Goal: Transaction & Acquisition: Purchase product/service

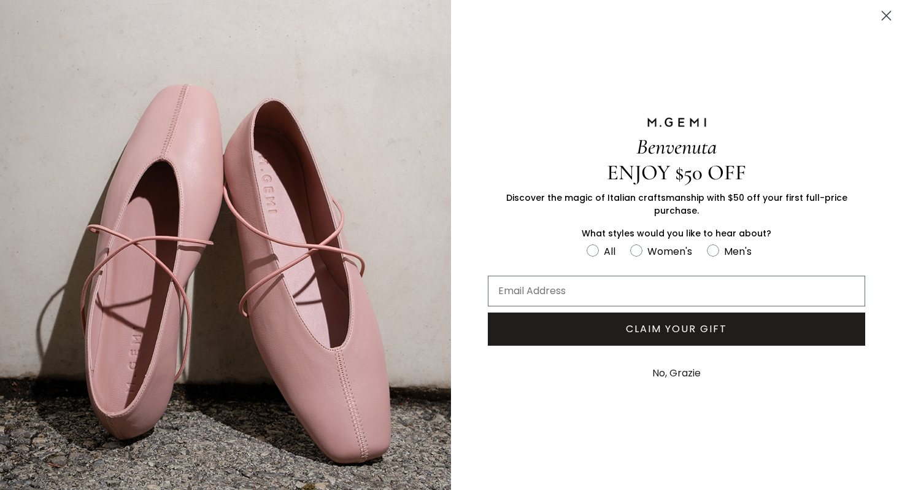
click at [888, 17] on icon "Close dialog" at bounding box center [887, 16] width 9 height 9
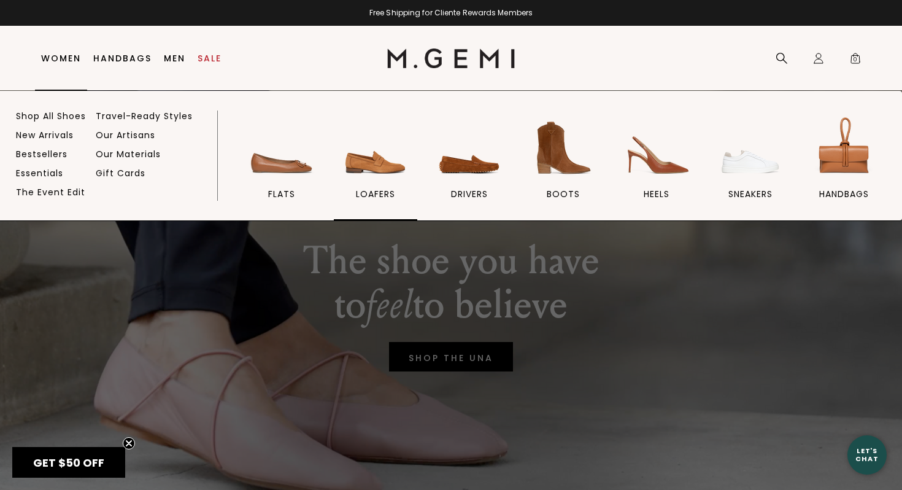
click at [383, 190] on span "loafers" at bounding box center [375, 193] width 39 height 11
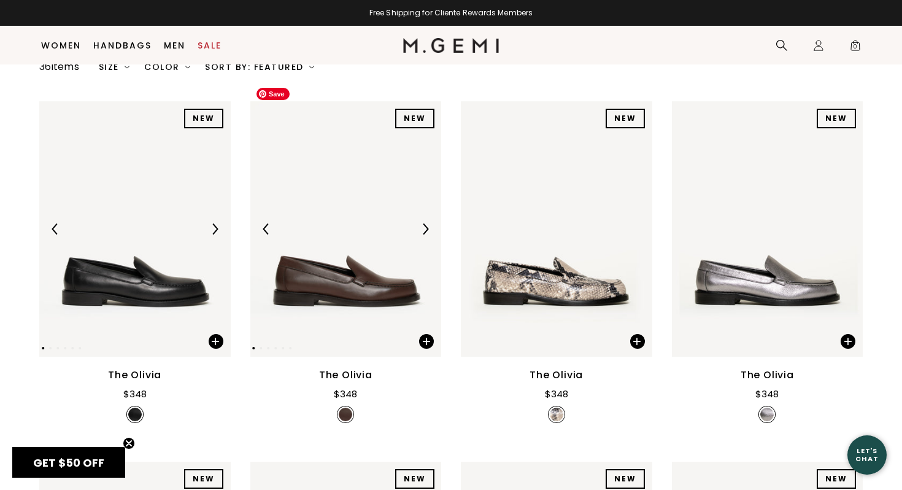
scroll to position [178, 0]
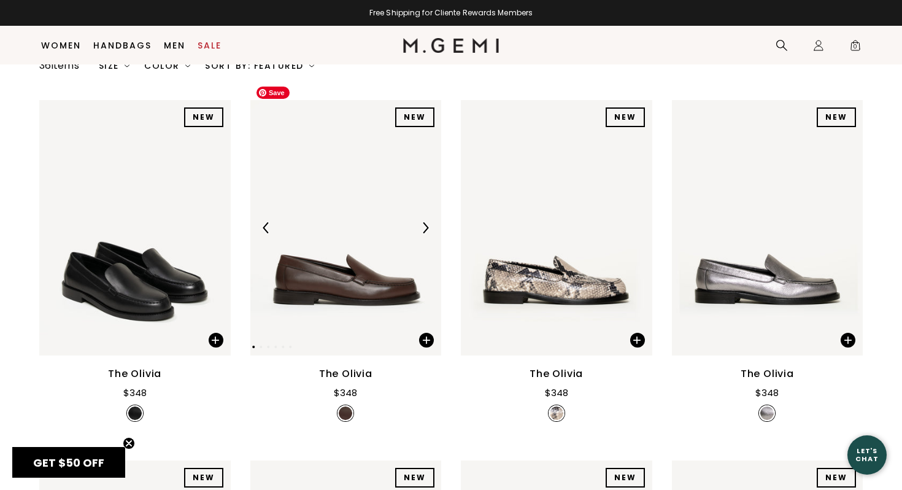
click at [426, 222] on img at bounding box center [425, 227] width 11 height 11
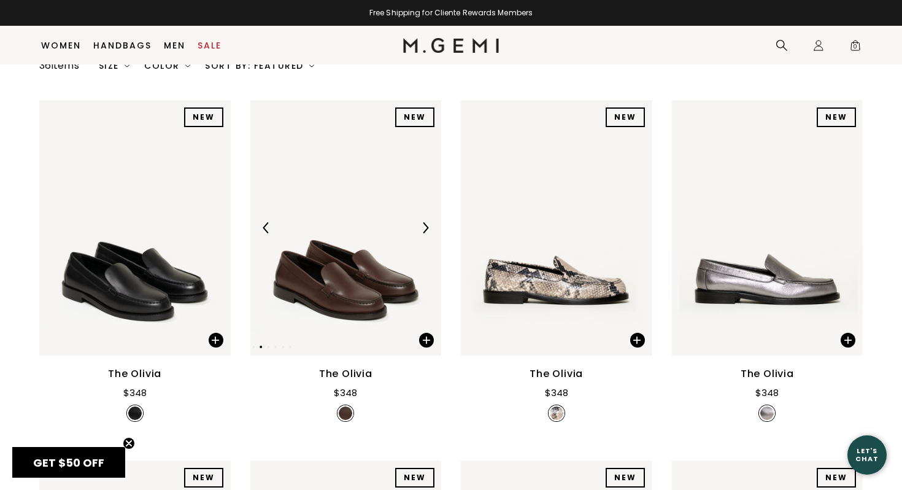
click at [426, 222] on img at bounding box center [425, 227] width 11 height 11
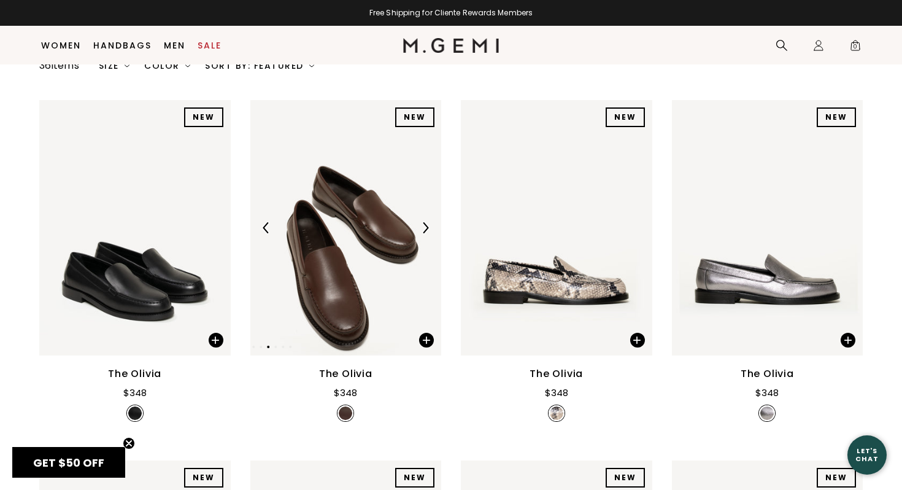
click at [426, 222] on img at bounding box center [425, 227] width 11 height 11
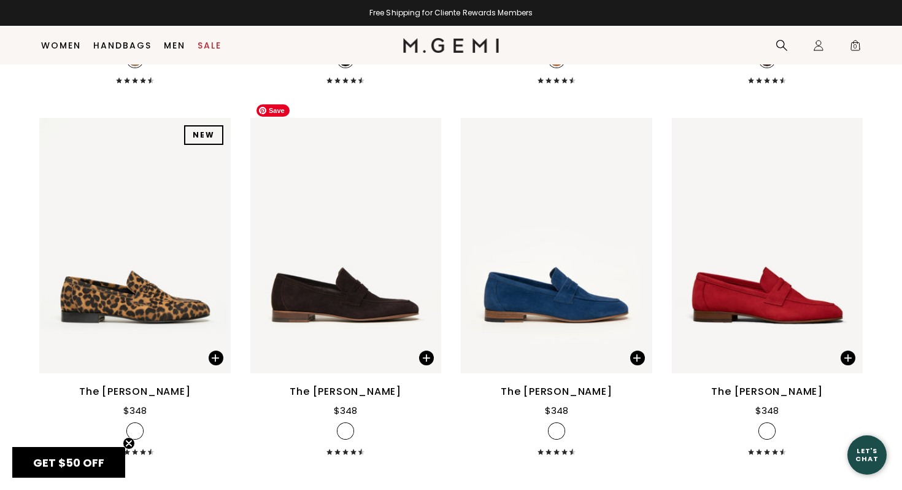
scroll to position [971, 0]
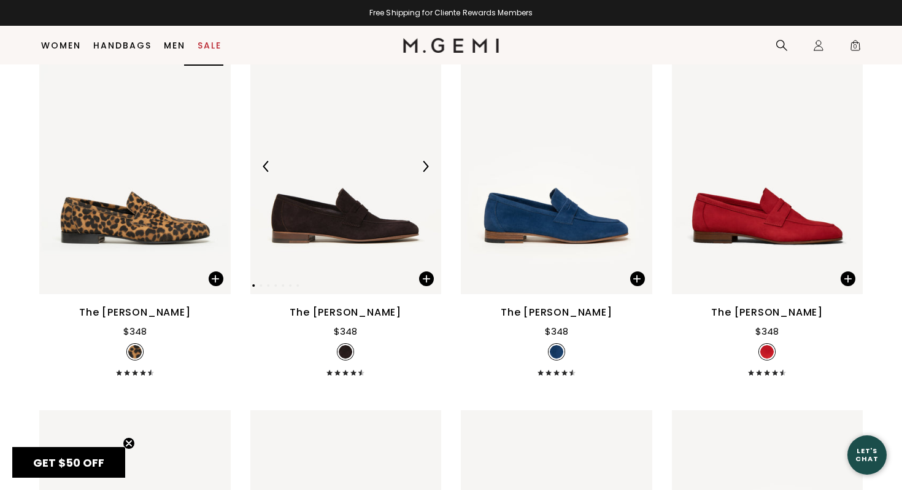
click at [417, 157] on div at bounding box center [426, 167] width 20 height 20
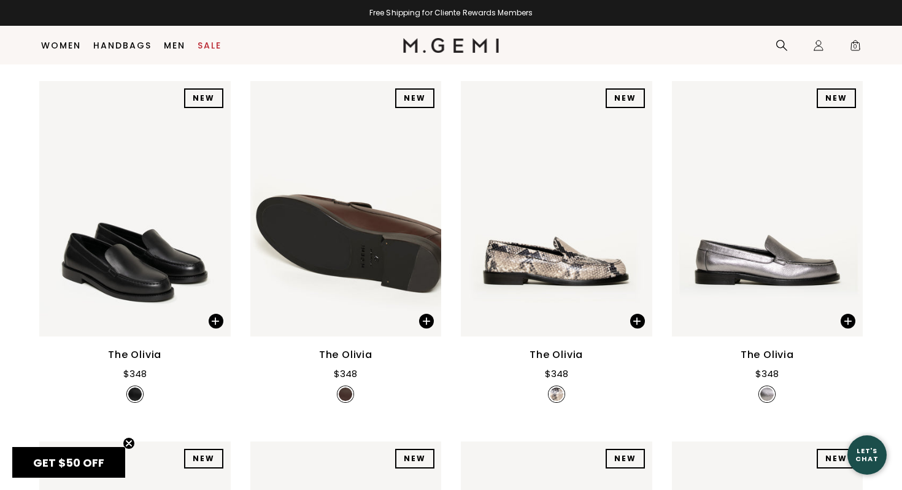
scroll to position [217, 0]
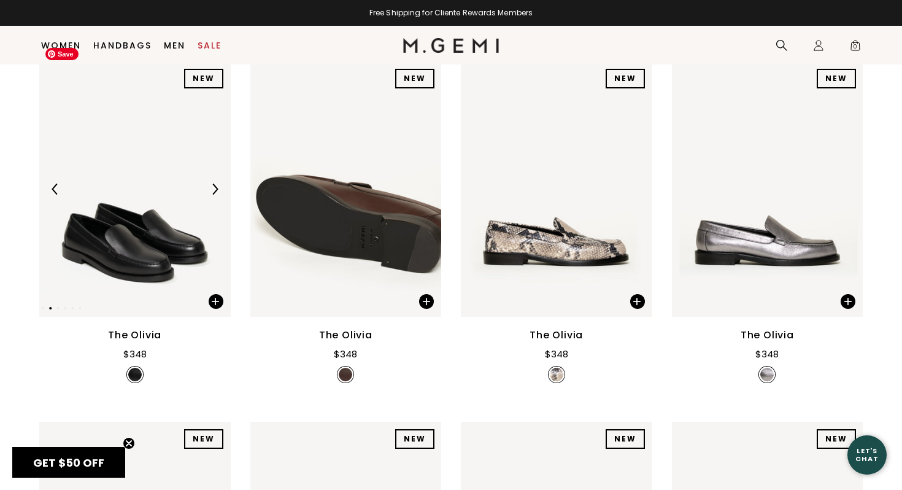
click at [48, 188] on img at bounding box center [135, 188] width 192 height 255
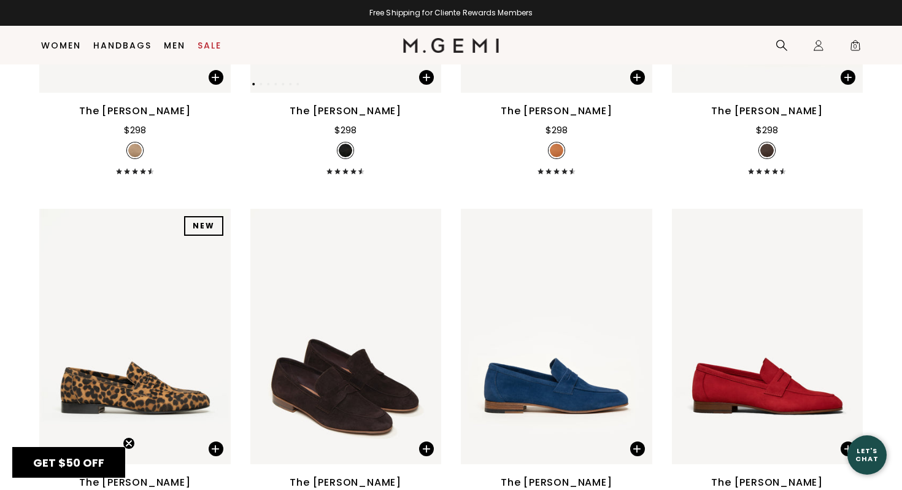
scroll to position [798, 0]
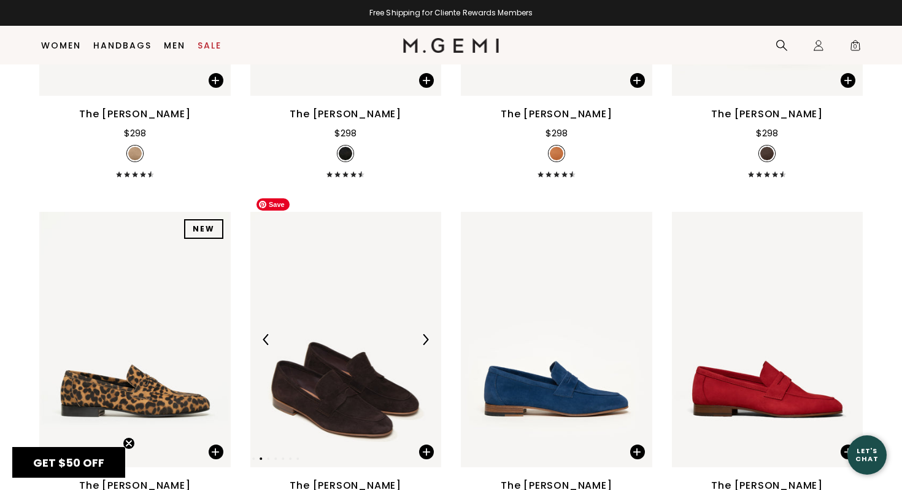
click at [392, 240] on img at bounding box center [346, 339] width 192 height 255
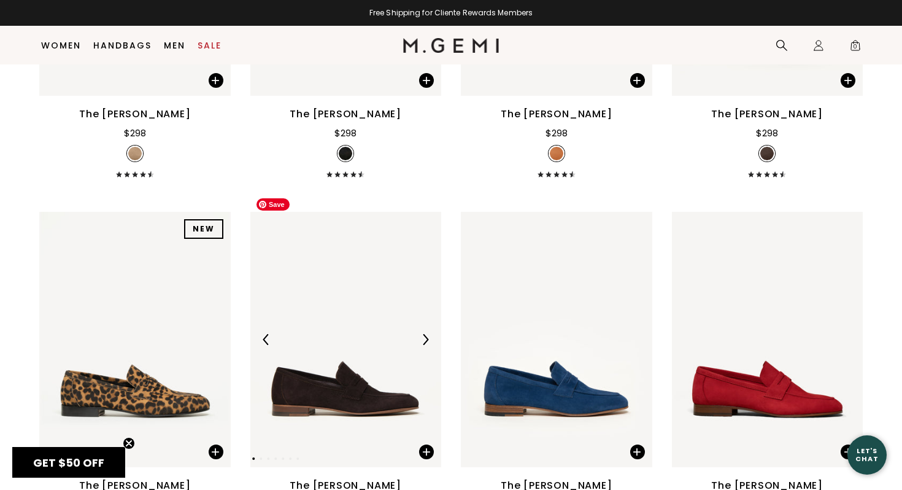
click at [392, 241] on img at bounding box center [346, 339] width 192 height 255
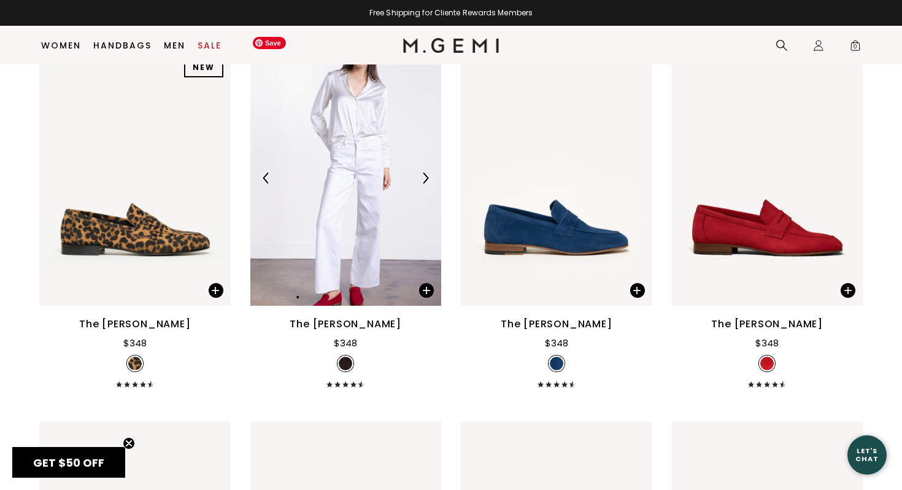
scroll to position [963, 0]
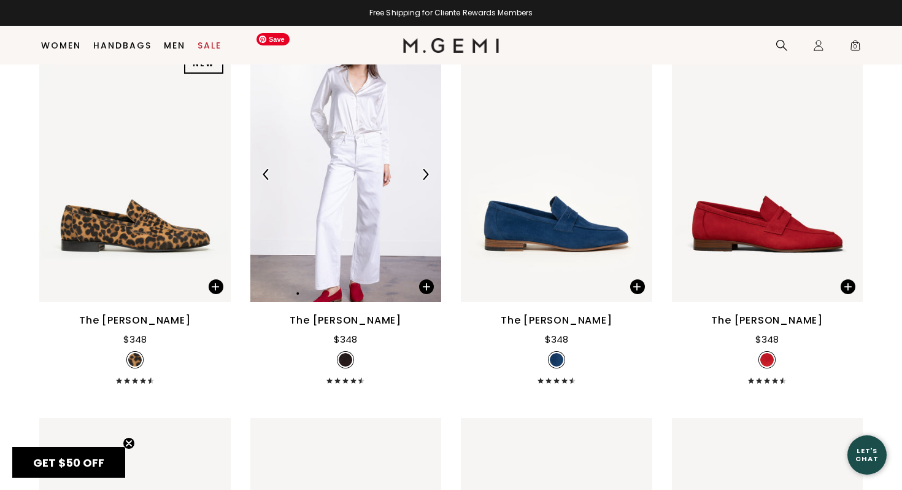
click at [330, 260] on img at bounding box center [346, 174] width 192 height 255
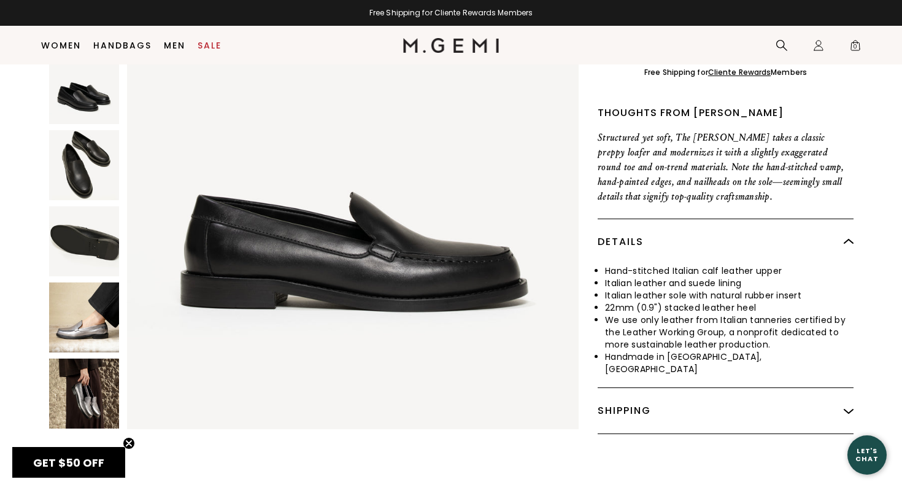
scroll to position [133, 0]
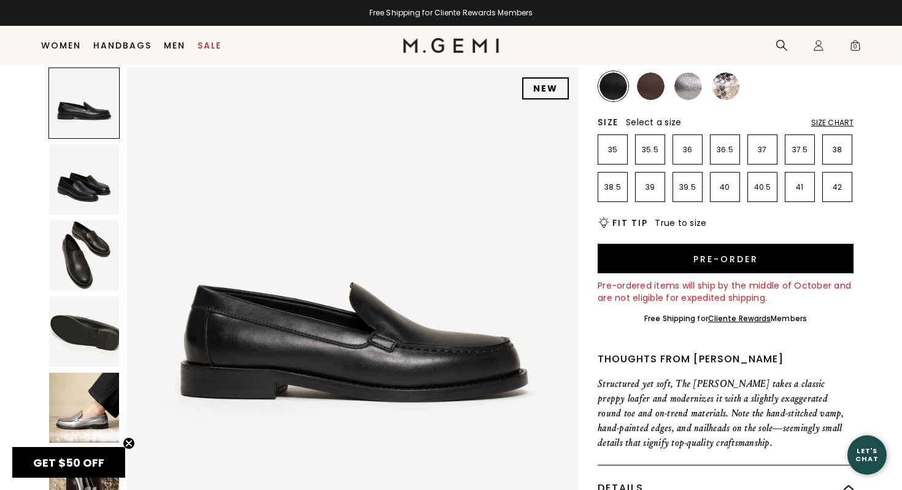
click at [90, 268] on img at bounding box center [84, 255] width 70 height 70
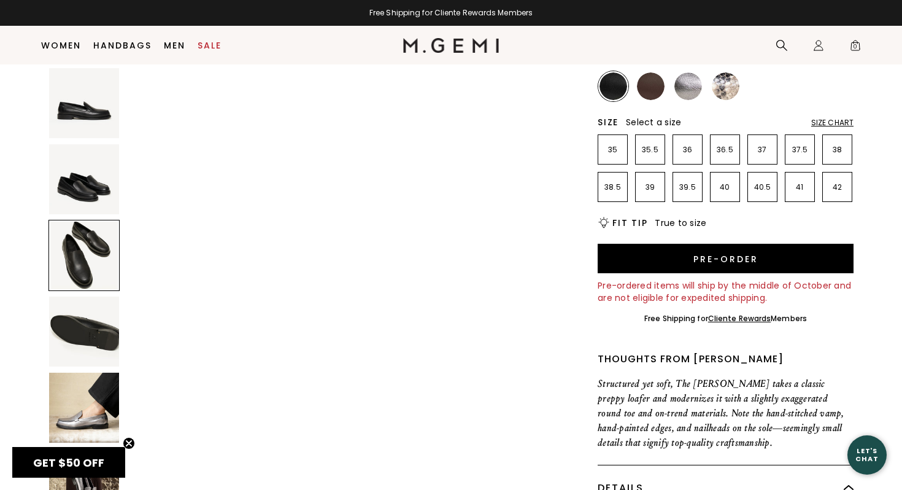
scroll to position [928, 0]
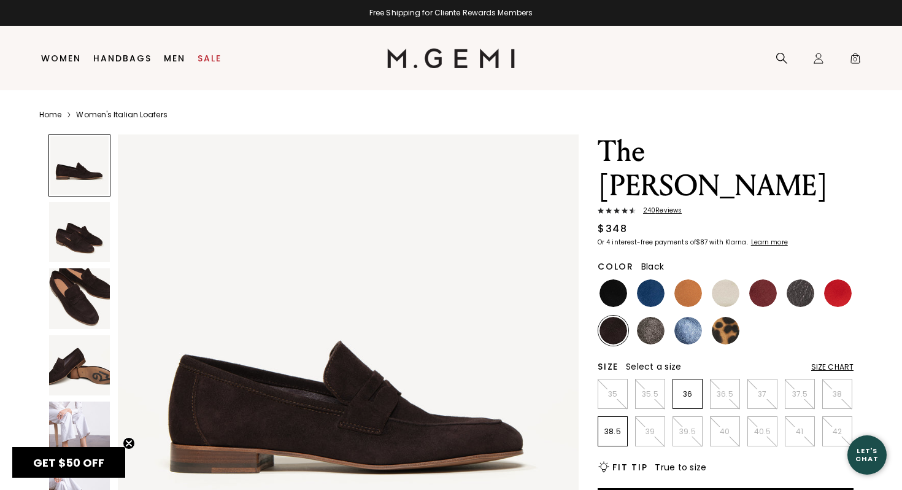
click at [621, 279] on img at bounding box center [614, 293] width 28 height 28
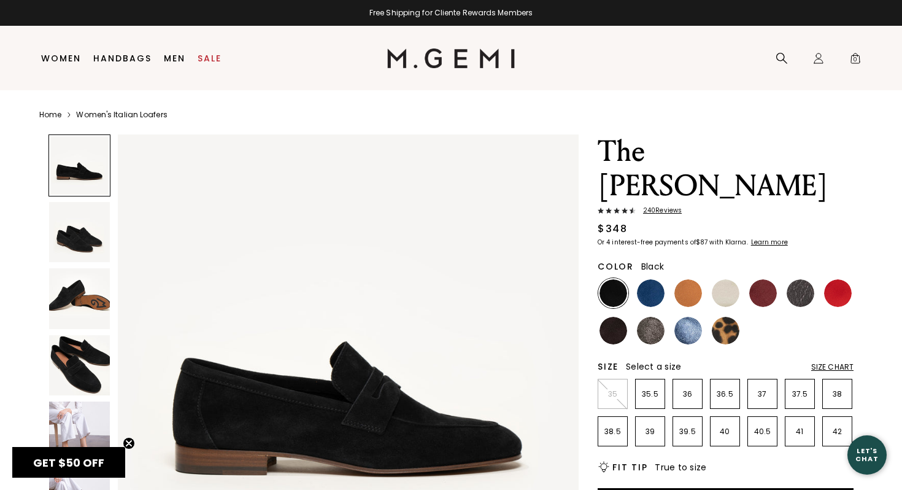
click at [72, 239] on img at bounding box center [79, 232] width 61 height 61
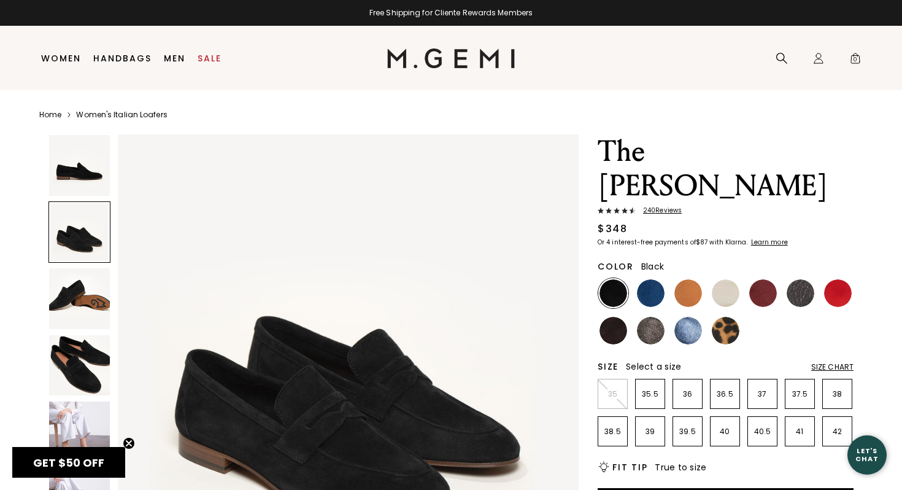
click at [68, 323] on img at bounding box center [79, 298] width 61 height 61
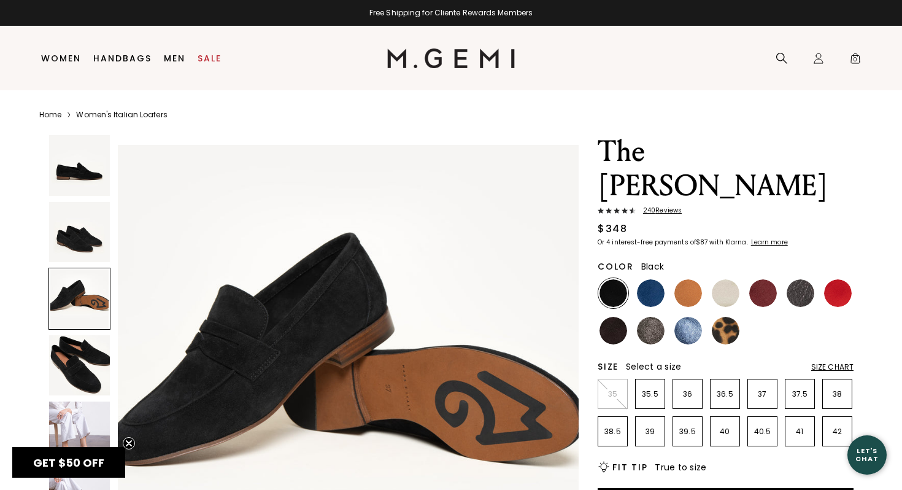
click at [76, 346] on img at bounding box center [79, 365] width 61 height 61
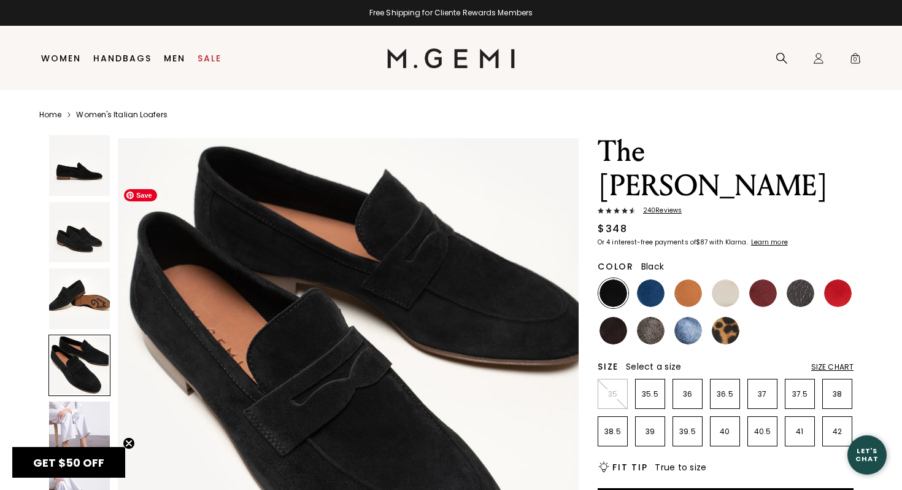
scroll to position [1421, 0]
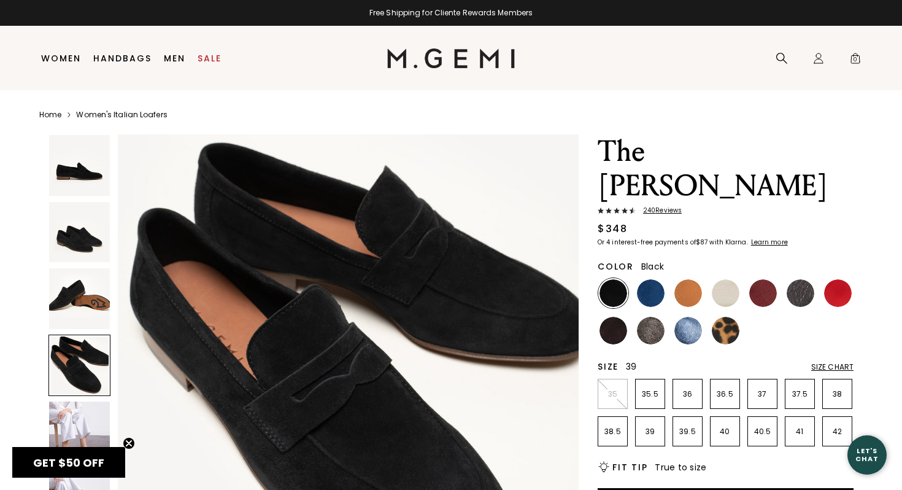
click at [645, 416] on li "39" at bounding box center [650, 431] width 30 height 30
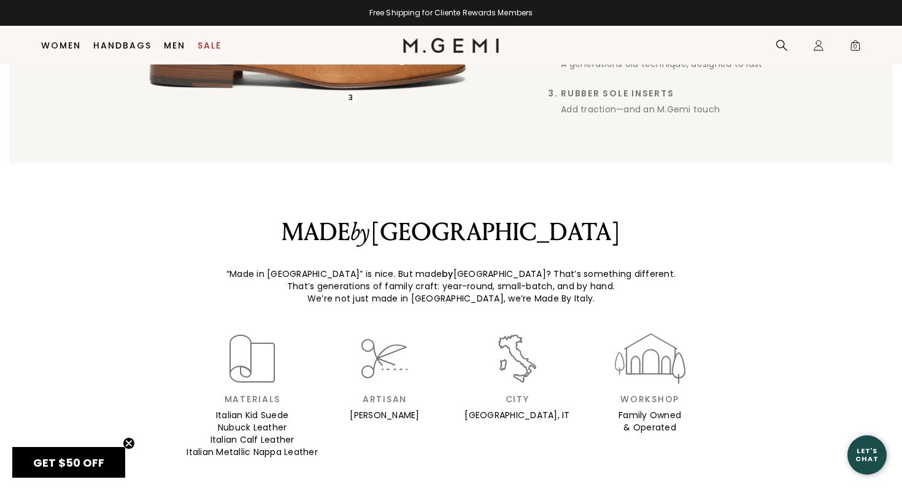
scroll to position [1085, 0]
